Goal: Check status: Check status

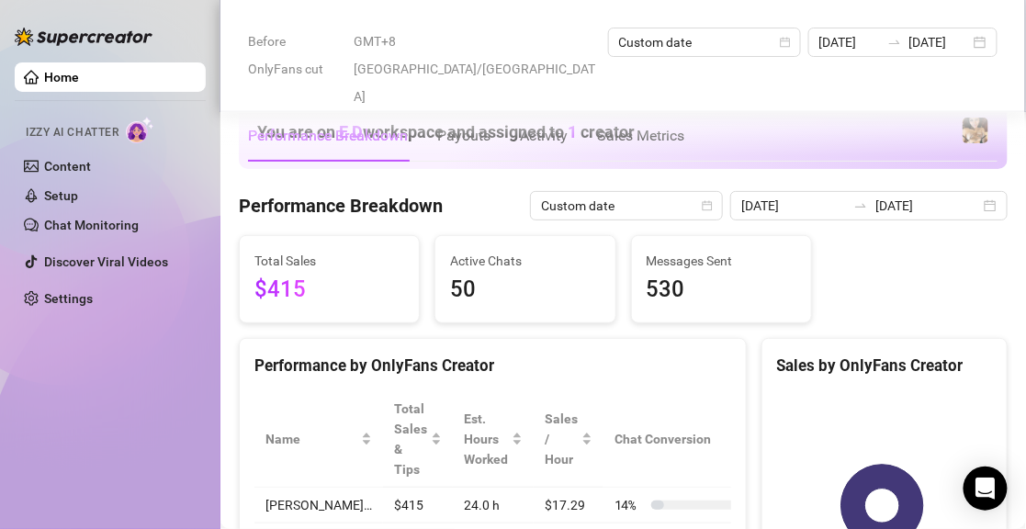
scroll to position [643, 0]
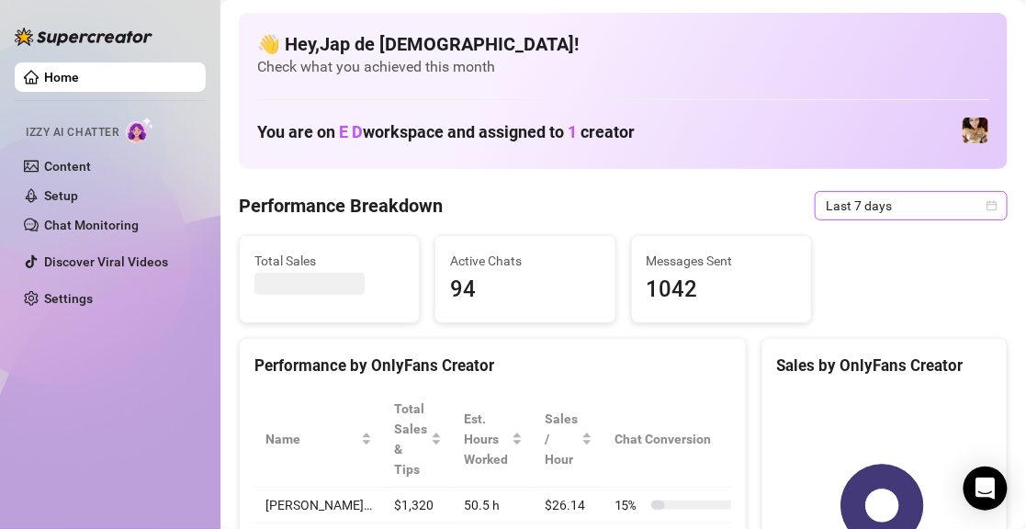
click at [881, 198] on span "Last 7 days" at bounding box center [911, 206] width 171 height 28
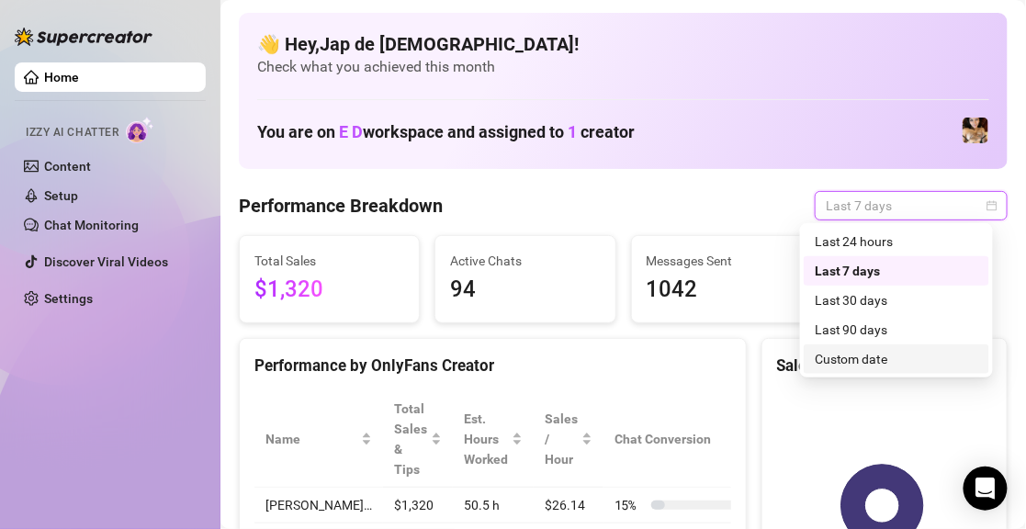
click at [862, 366] on div "Custom date" at bounding box center [897, 359] width 164 height 20
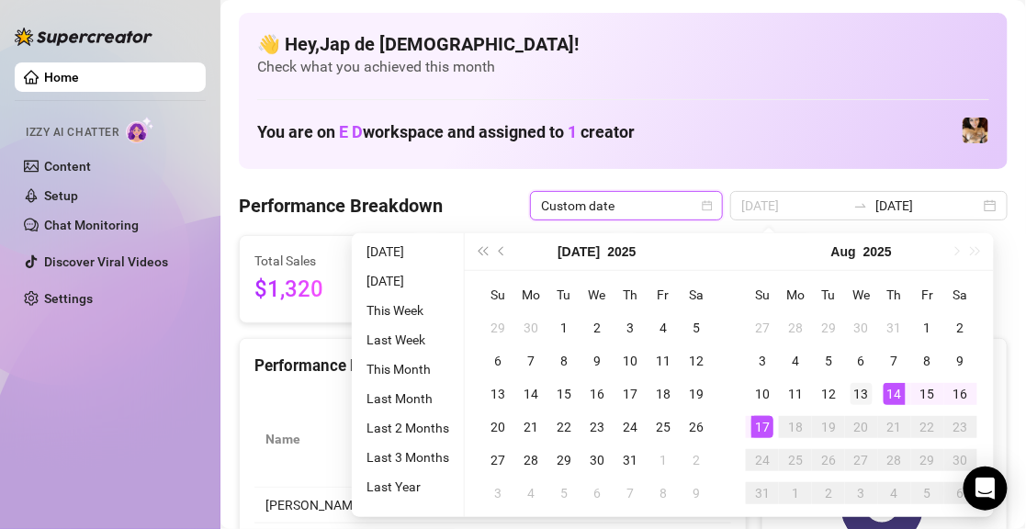
type input "[DATE]"
click at [864, 388] on div "13" at bounding box center [862, 394] width 22 height 22
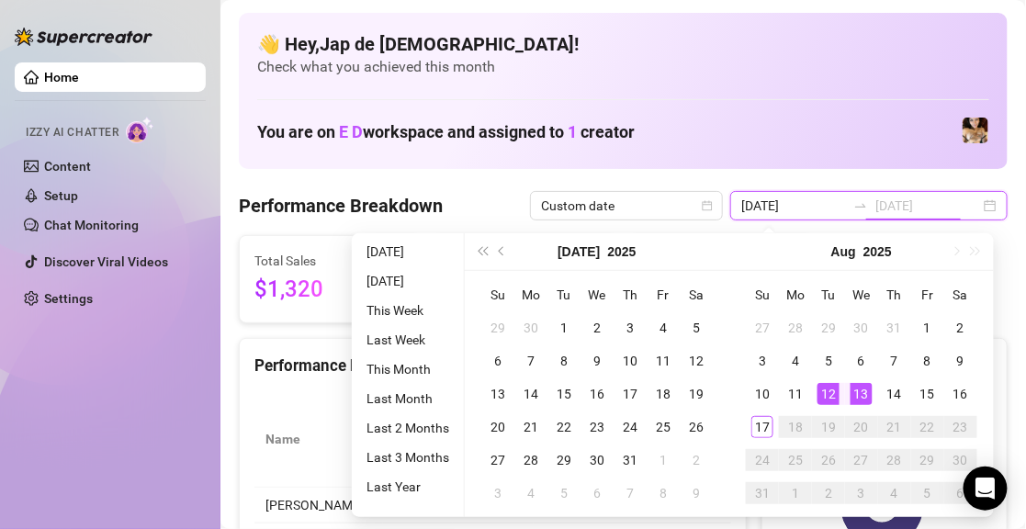
type input "[DATE]"
click at [763, 426] on div "17" at bounding box center [762, 427] width 22 height 22
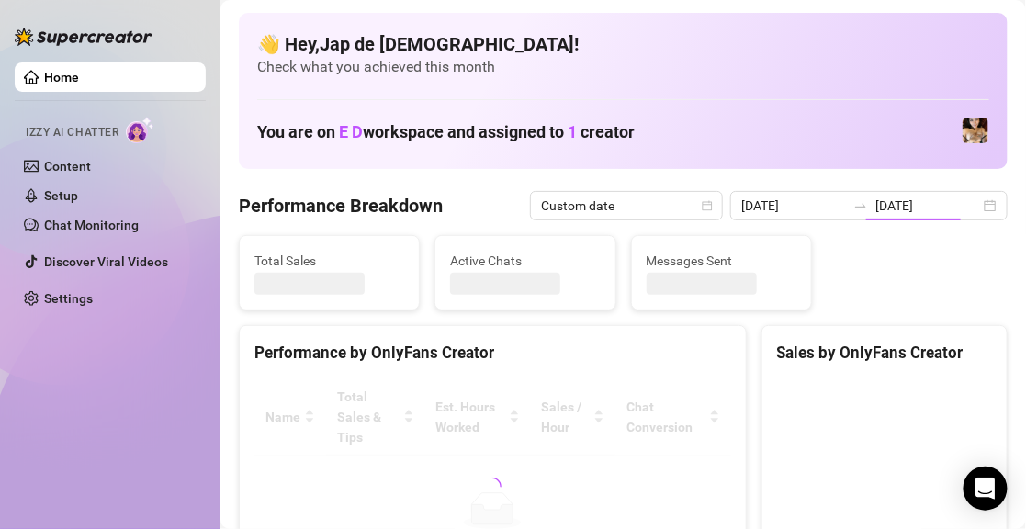
type input "[DATE]"
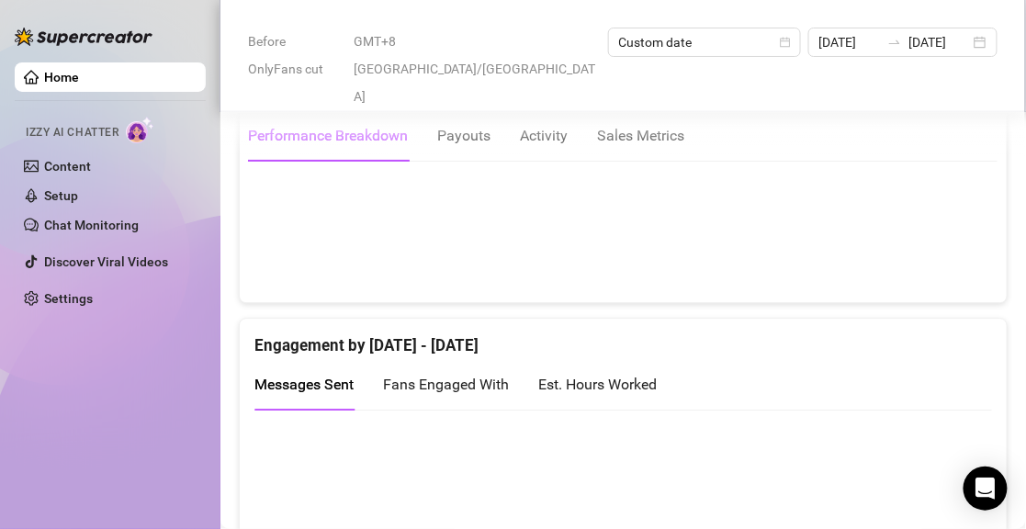
scroll to position [1011, 0]
